Goal: Task Accomplishment & Management: Manage account settings

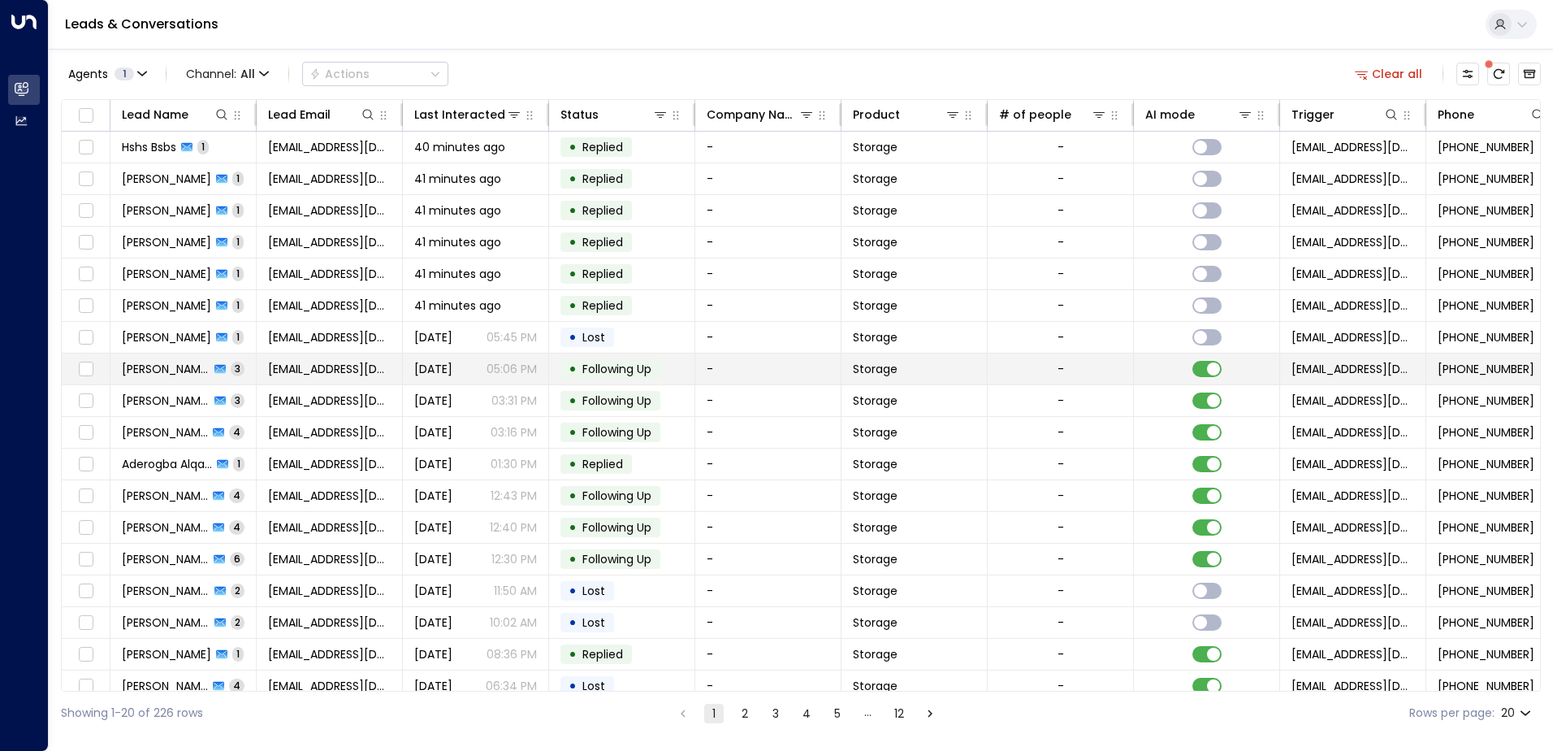
click at [164, 370] on span "[PERSON_NAME]" at bounding box center [166, 369] width 88 height 16
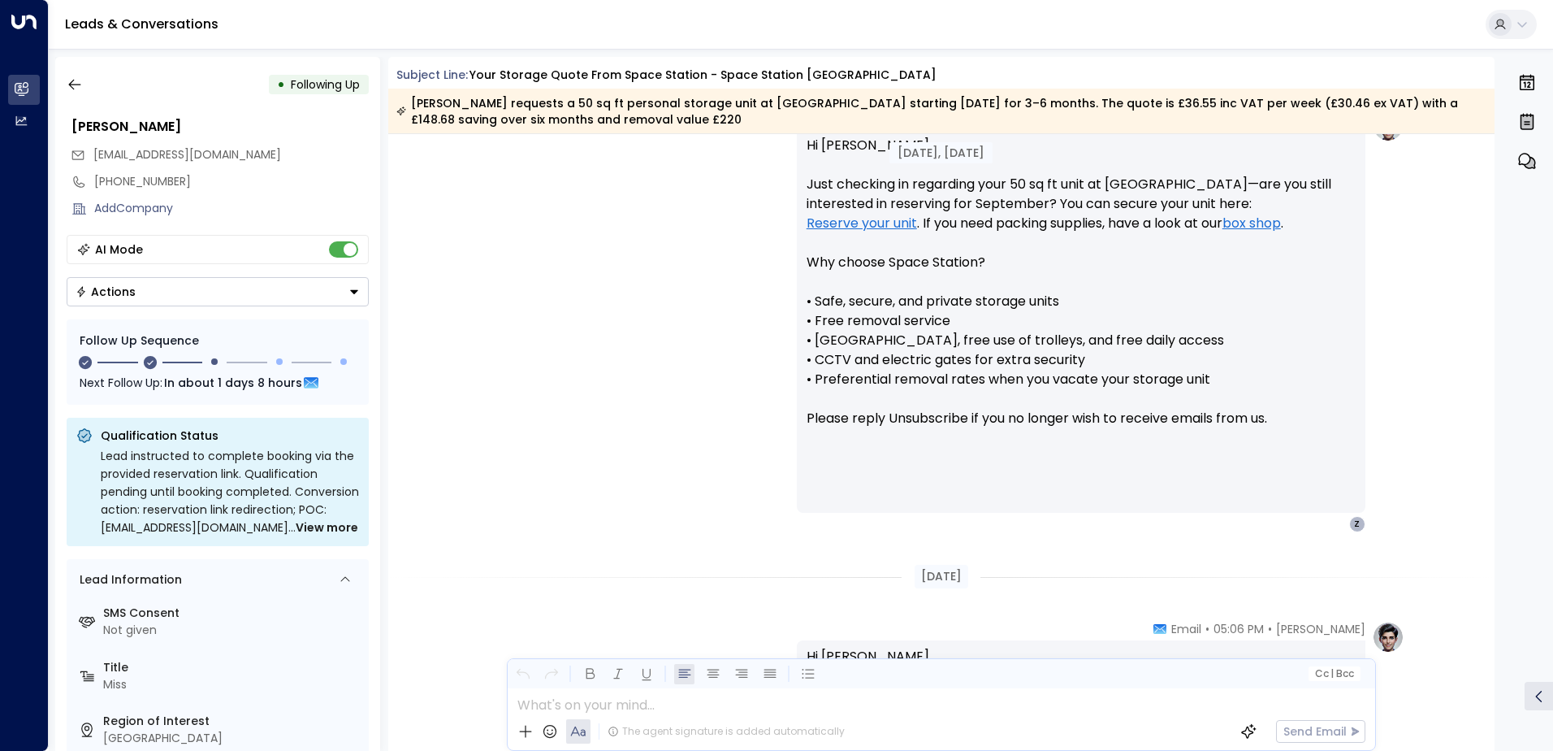
scroll to position [1277, 0]
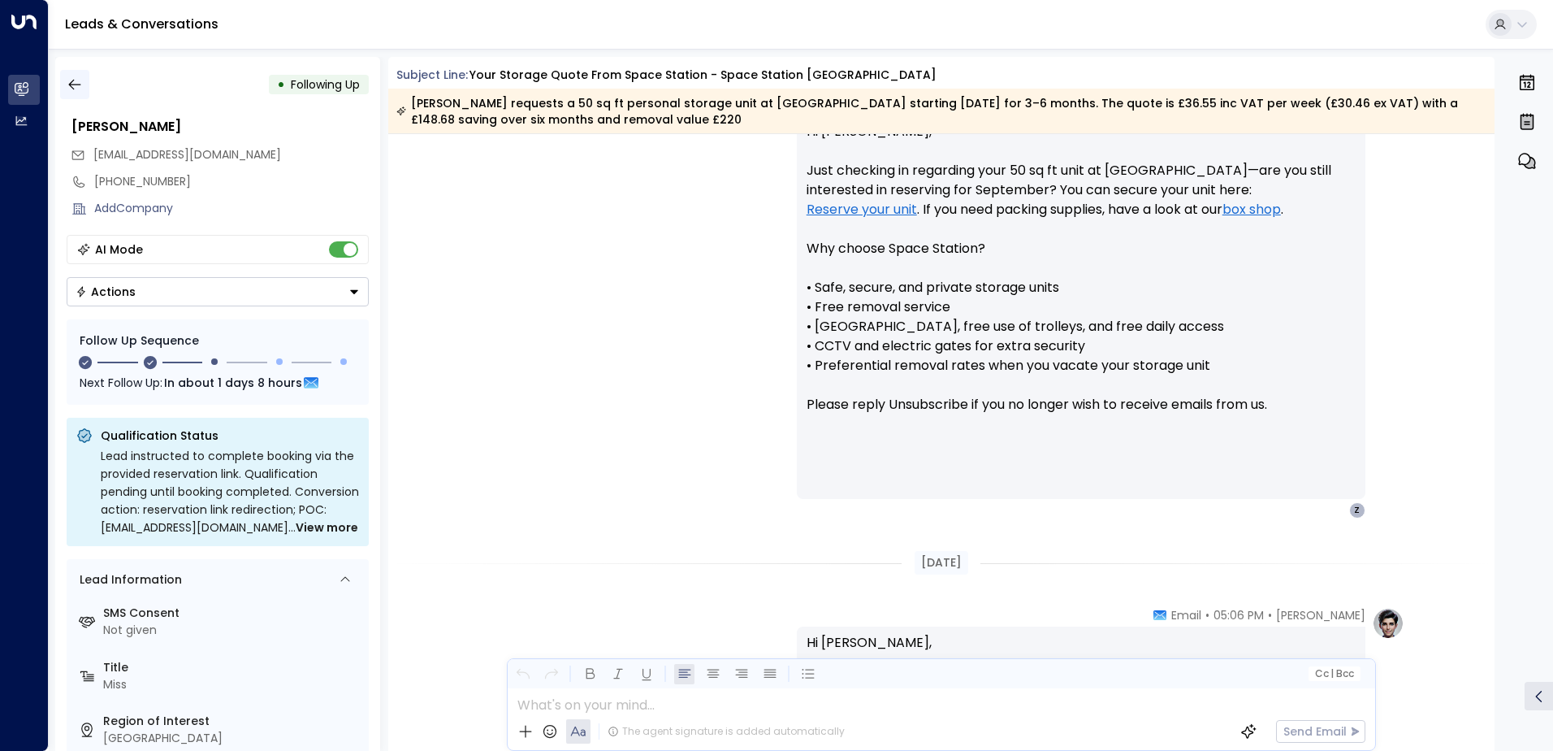
click at [73, 90] on icon "button" at bounding box center [75, 84] width 16 height 16
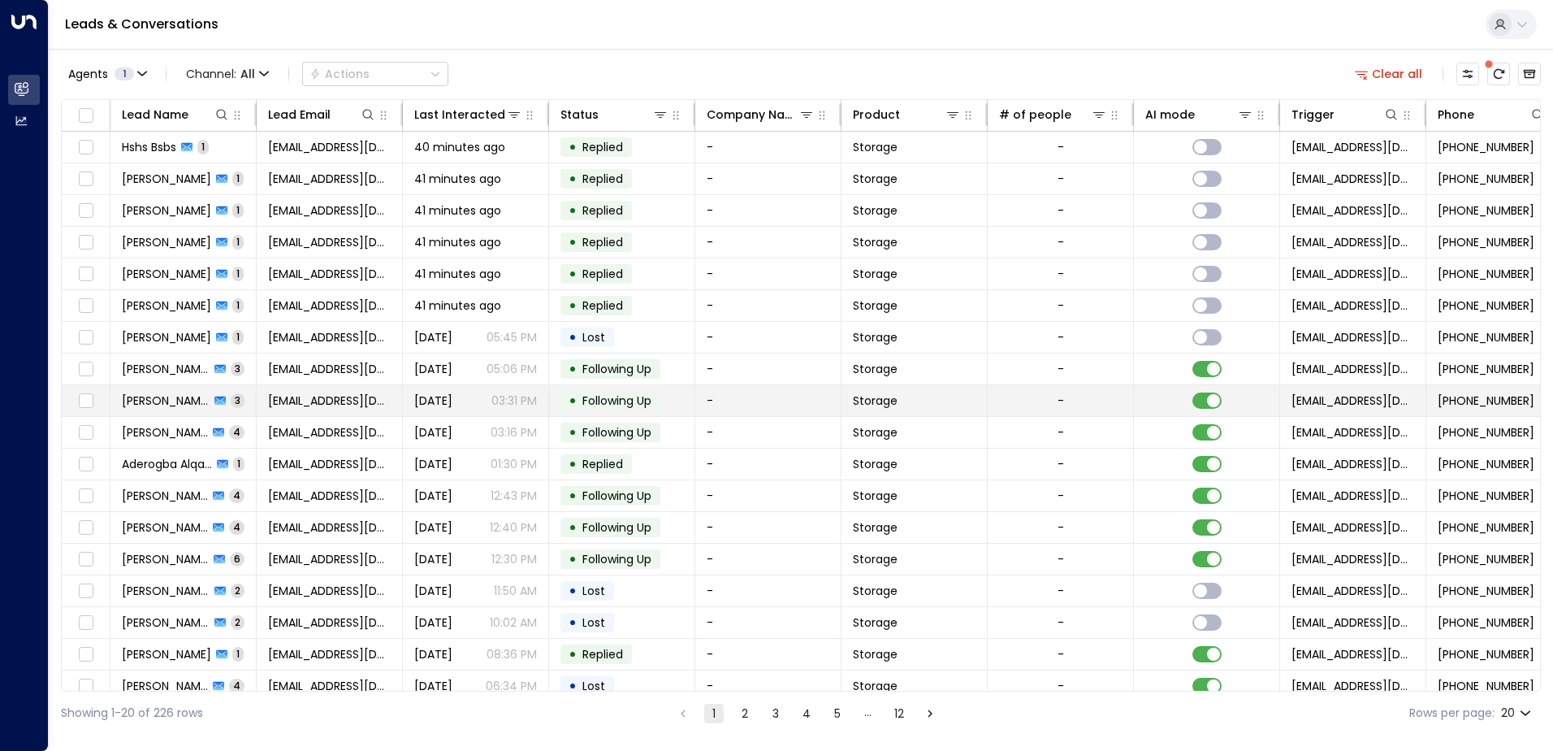
click at [168, 403] on span "[PERSON_NAME]" at bounding box center [166, 400] width 88 height 16
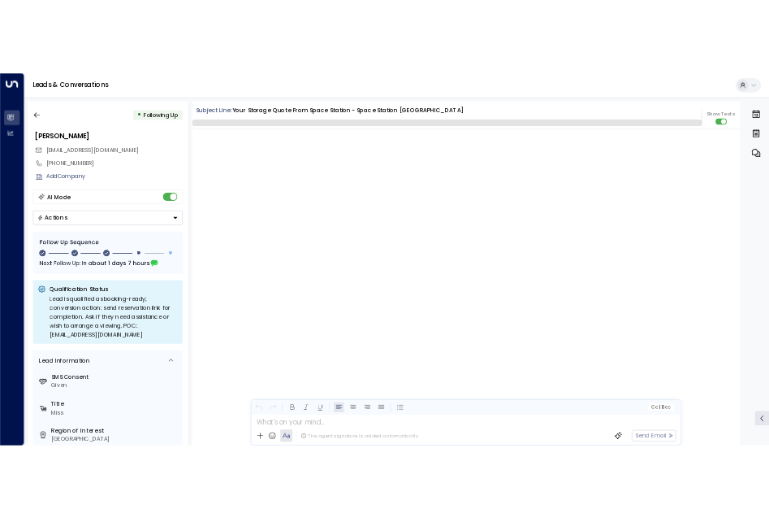
scroll to position [1459, 0]
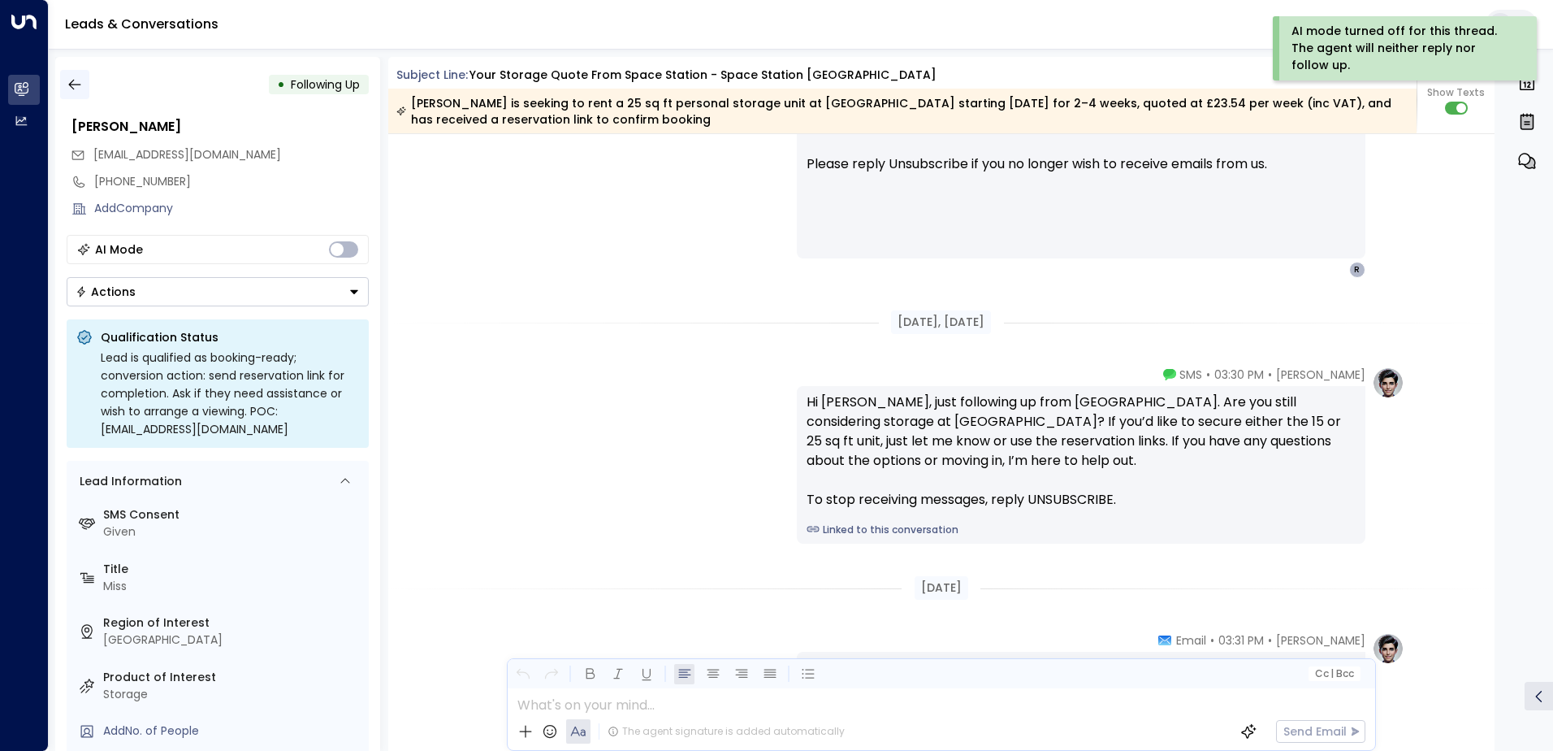
click at [72, 81] on icon "button" at bounding box center [74, 85] width 12 height 11
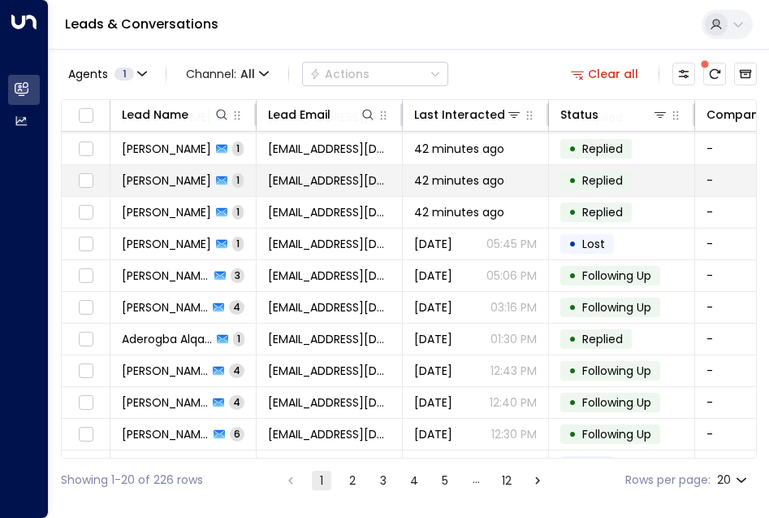
scroll to position [162, 0]
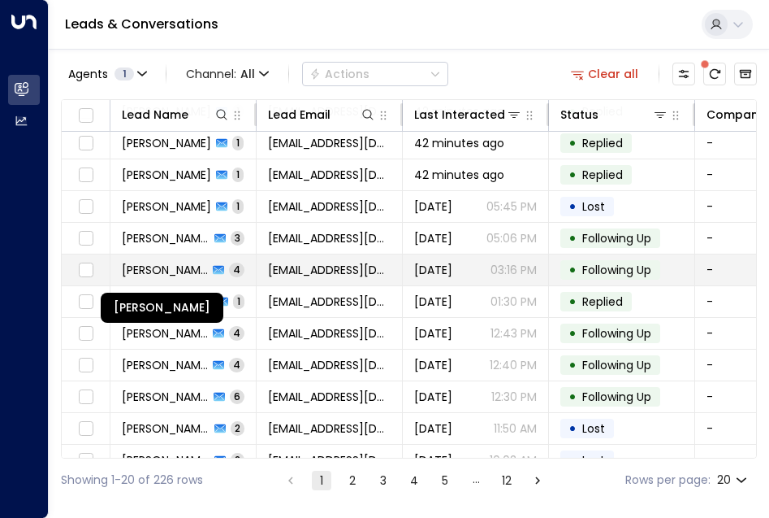
click at [165, 273] on span "[PERSON_NAME]" at bounding box center [165, 270] width 86 height 16
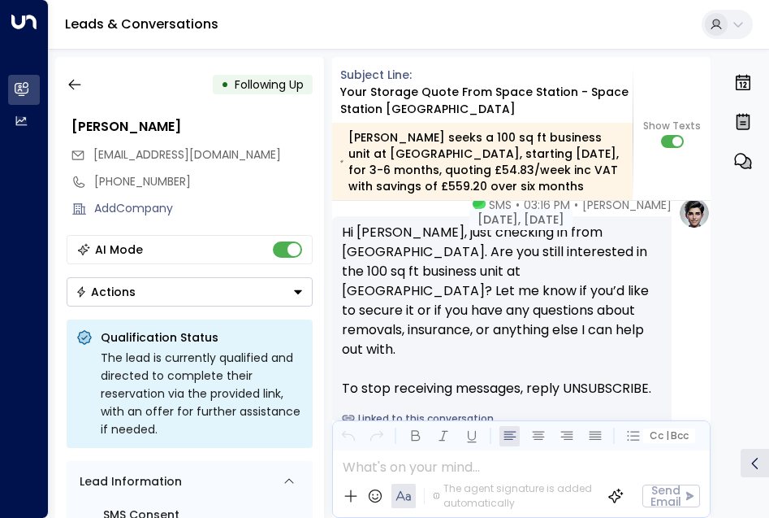
scroll to position [2362, 0]
